Goal: Transaction & Acquisition: Obtain resource

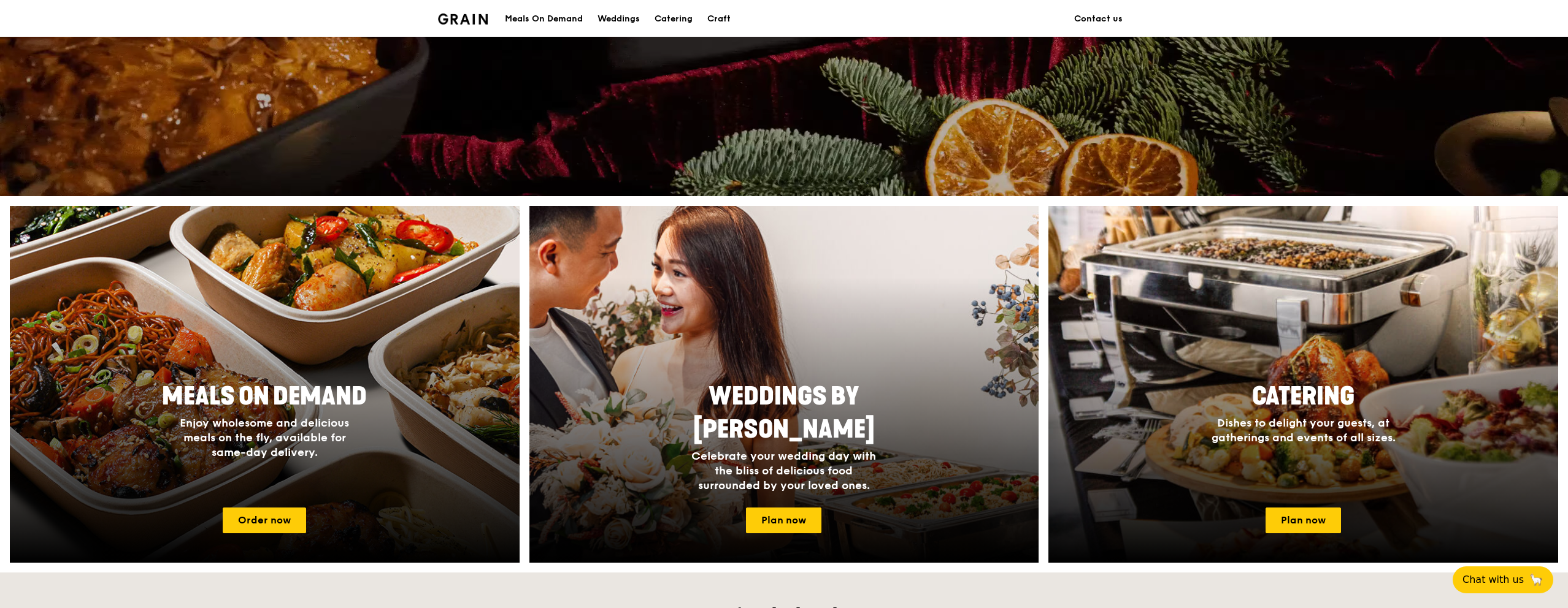
scroll to position [368, 0]
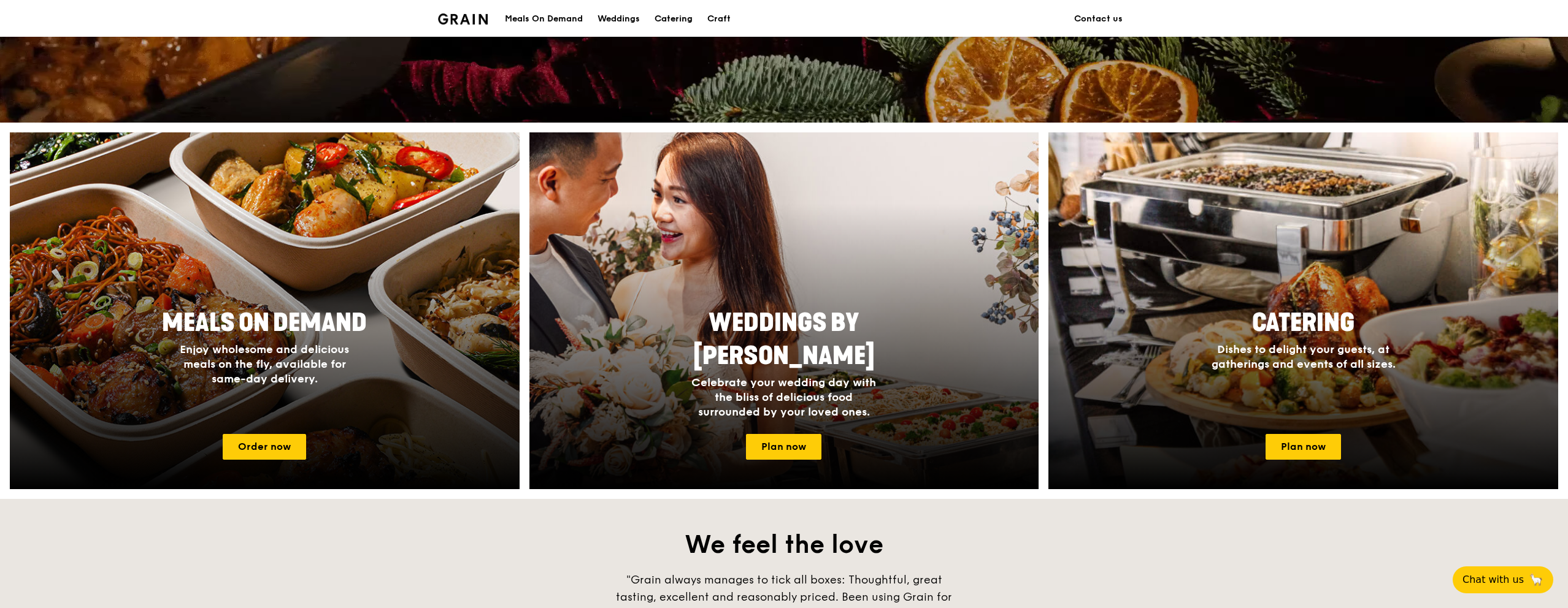
click at [669, 23] on div "Catering" at bounding box center [673, 19] width 38 height 37
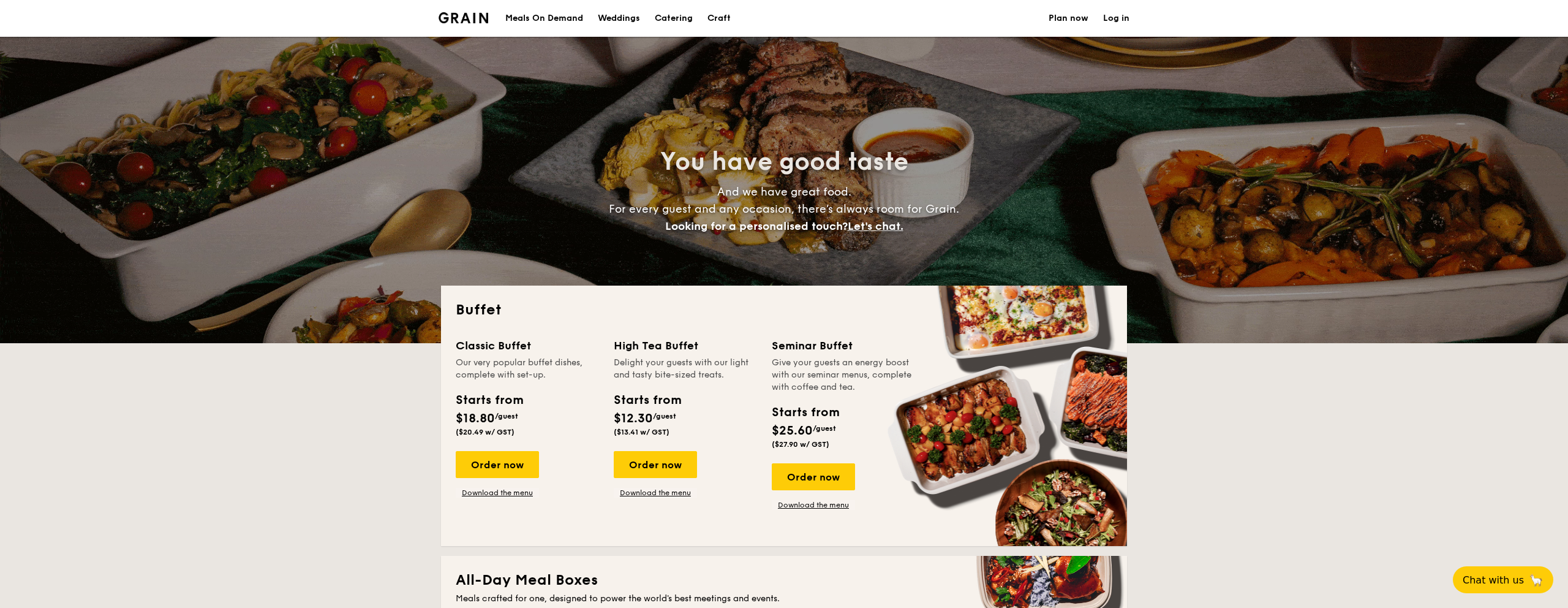
select select
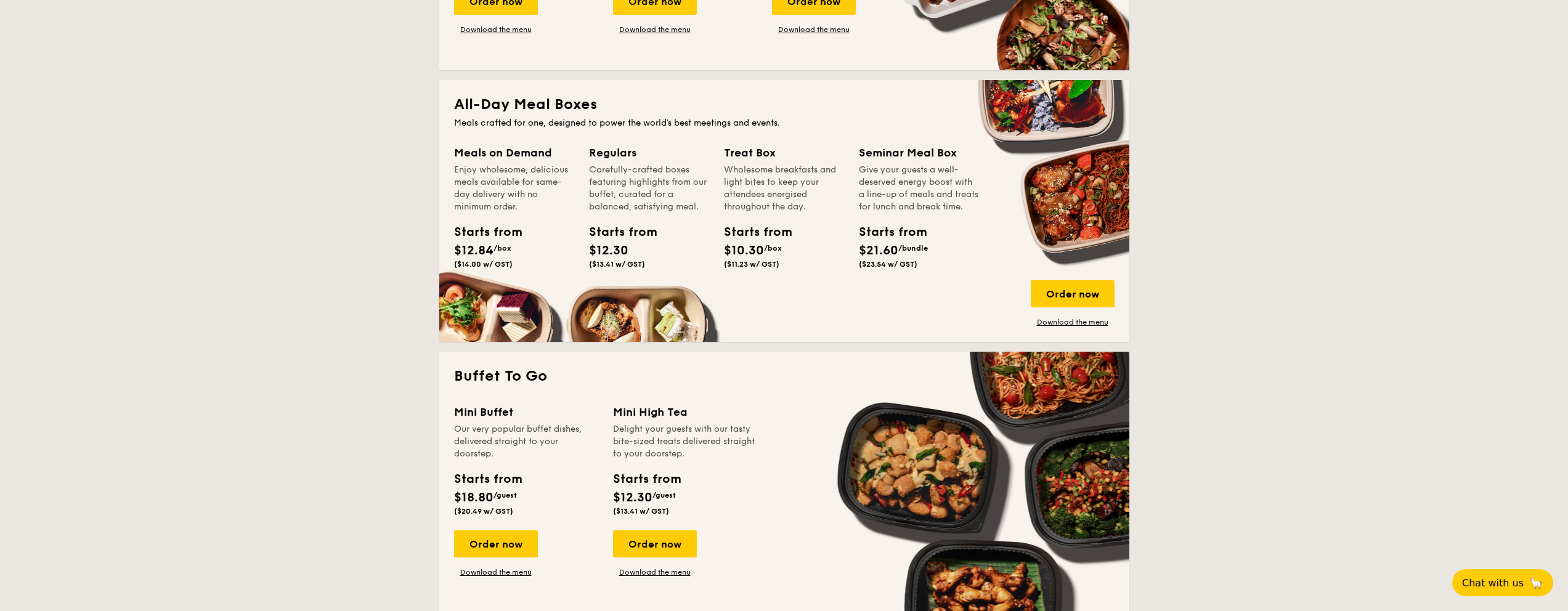
scroll to position [510, 0]
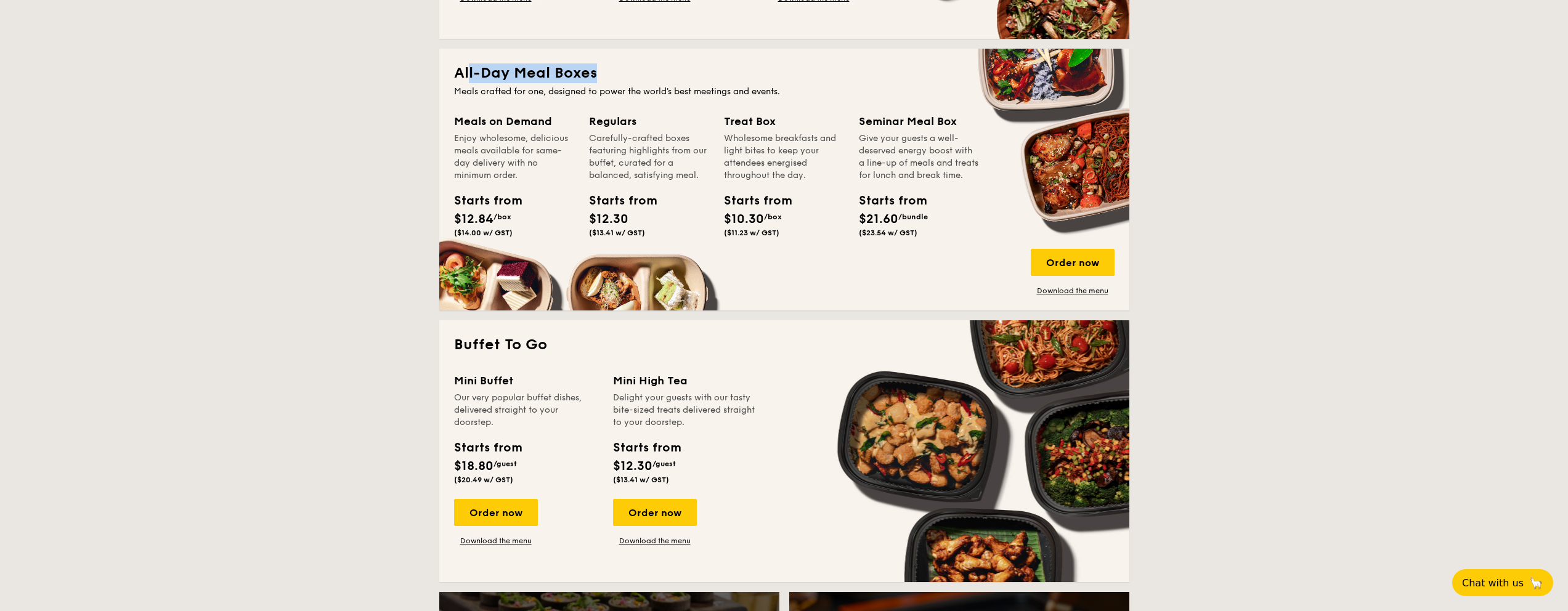
drag, startPoint x: 600, startPoint y: 73, endPoint x: 468, endPoint y: 64, distance: 132.3
click at [468, 64] on h2 "All-Day Meal Boxes" at bounding box center [785, 73] width 661 height 20
click at [1055, 290] on link "Download the menu" at bounding box center [1072, 291] width 84 height 10
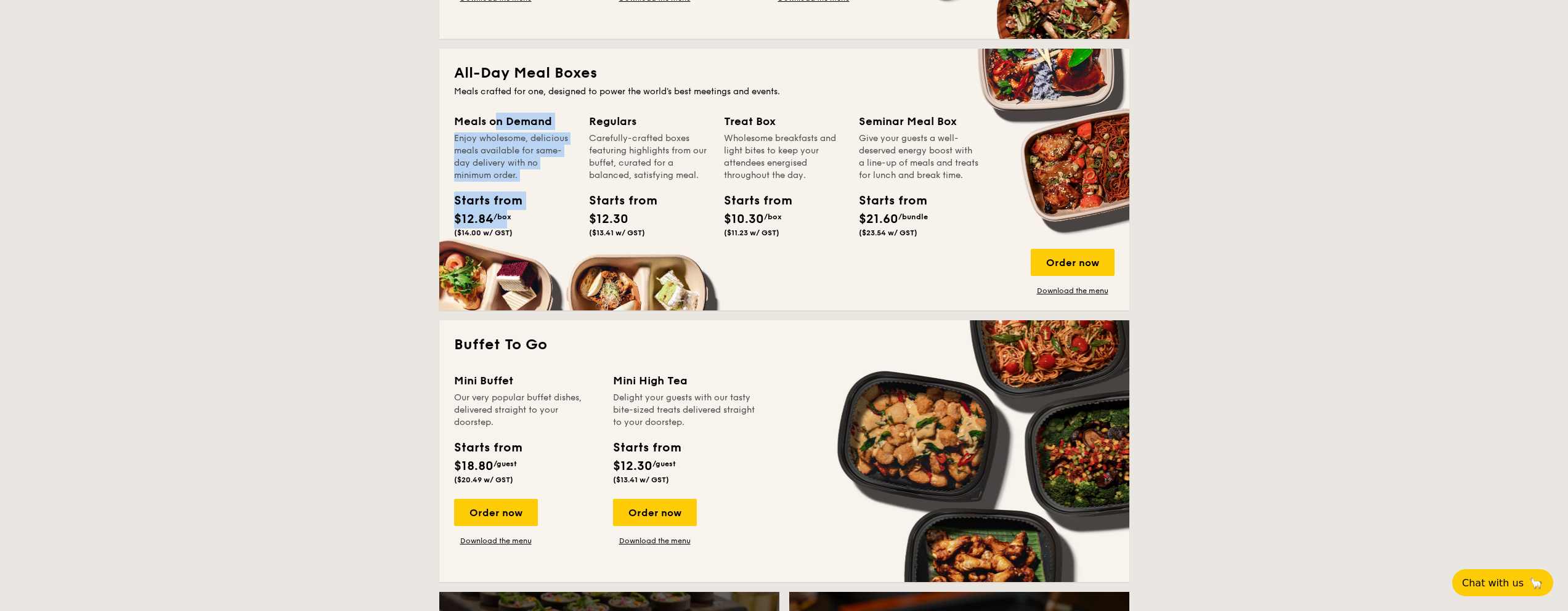
drag, startPoint x: 507, startPoint y: 219, endPoint x: 440, endPoint y: 219, distance: 67.0
click at [440, 219] on div "All-Day Meal Boxes Meals crafted for one, designed to power the world's best me…" at bounding box center [784, 179] width 690 height 262
click at [492, 221] on span "$12.84" at bounding box center [474, 219] width 40 height 14
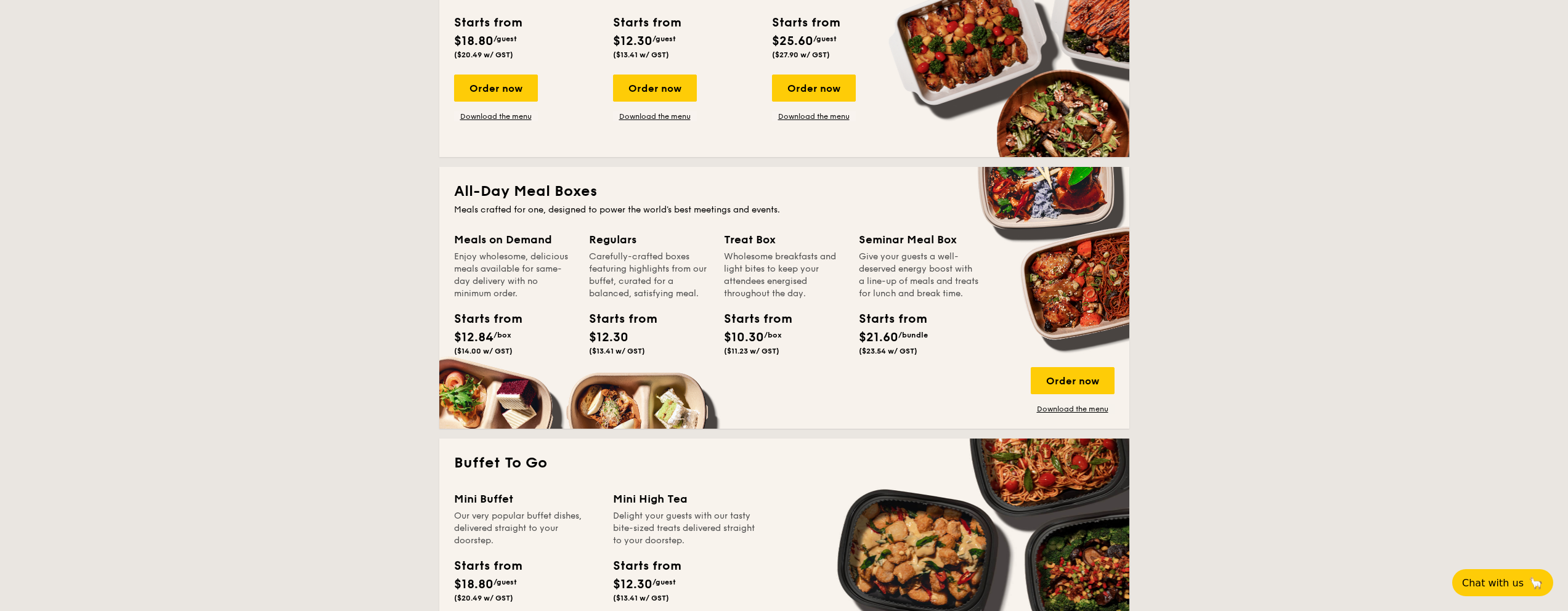
scroll to position [512, 0]
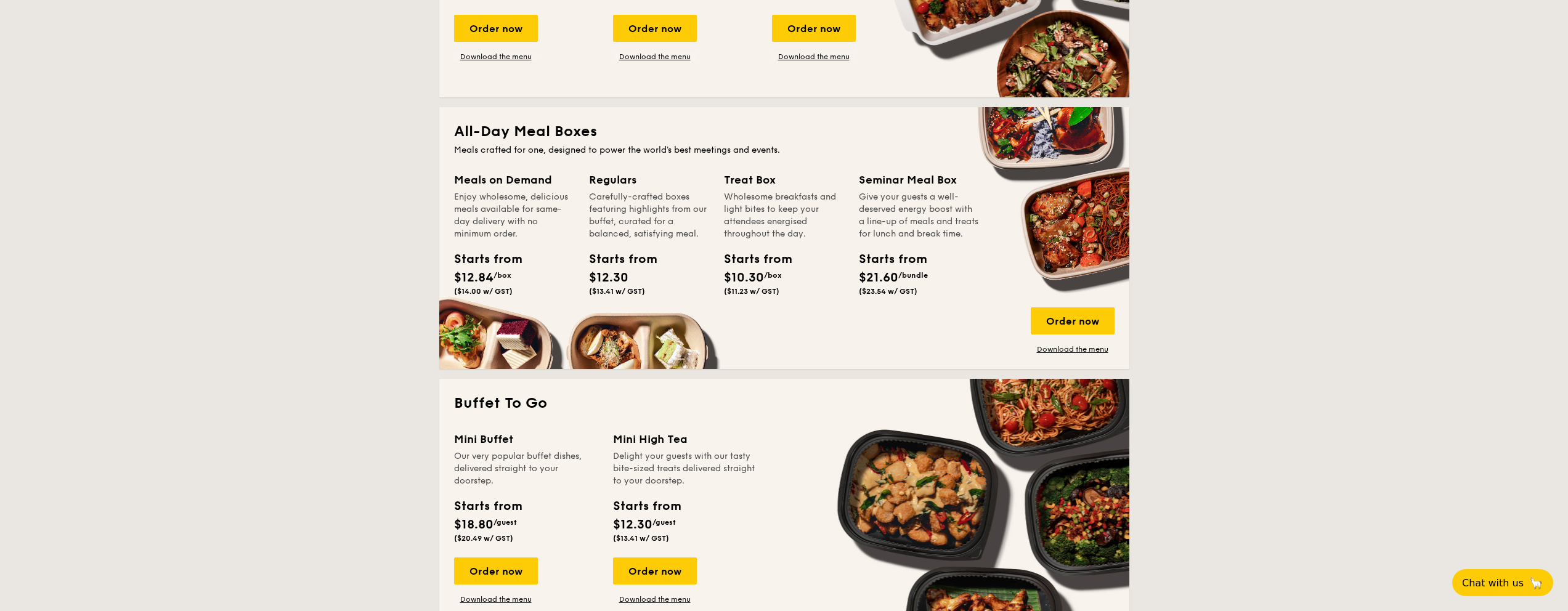
scroll to position [439, 0]
